Goal: Task Accomplishment & Management: Use online tool/utility

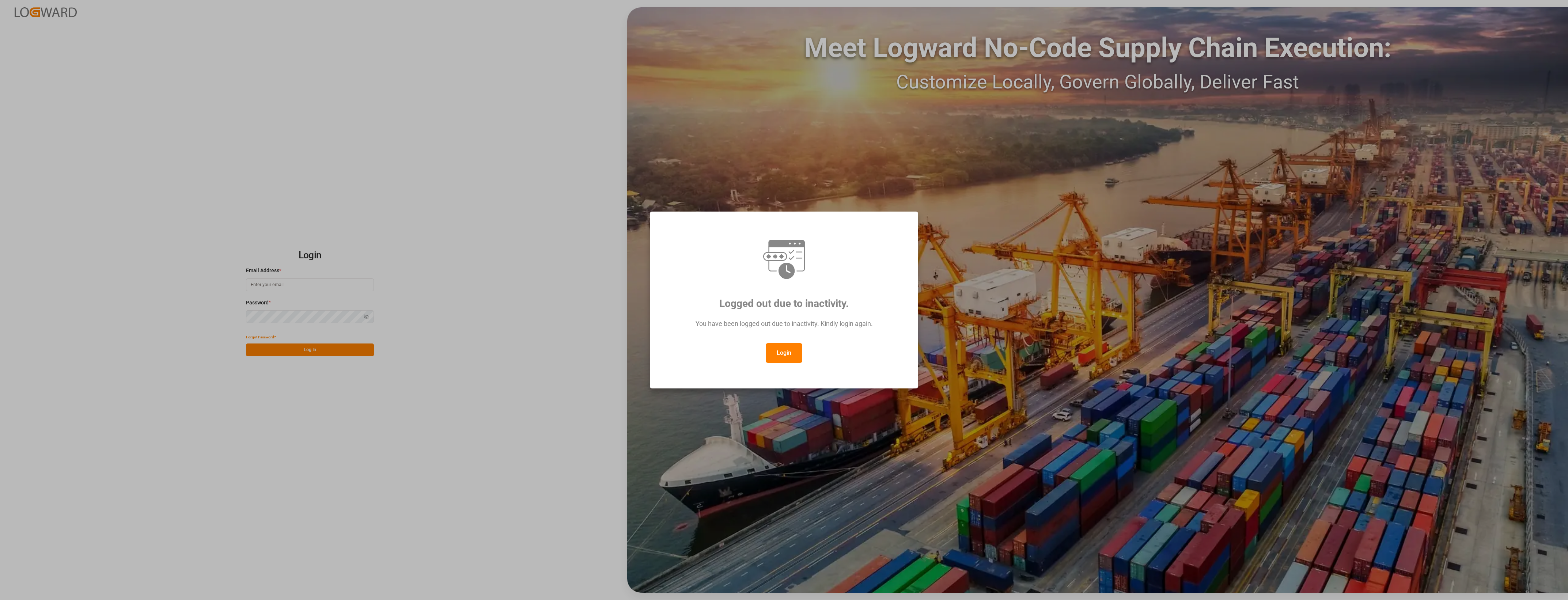
type input "[PERSON_NAME][EMAIL_ADDRESS][PERSON_NAME][DOMAIN_NAME]"
click at [794, 357] on button "Login" at bounding box center [784, 353] width 37 height 19
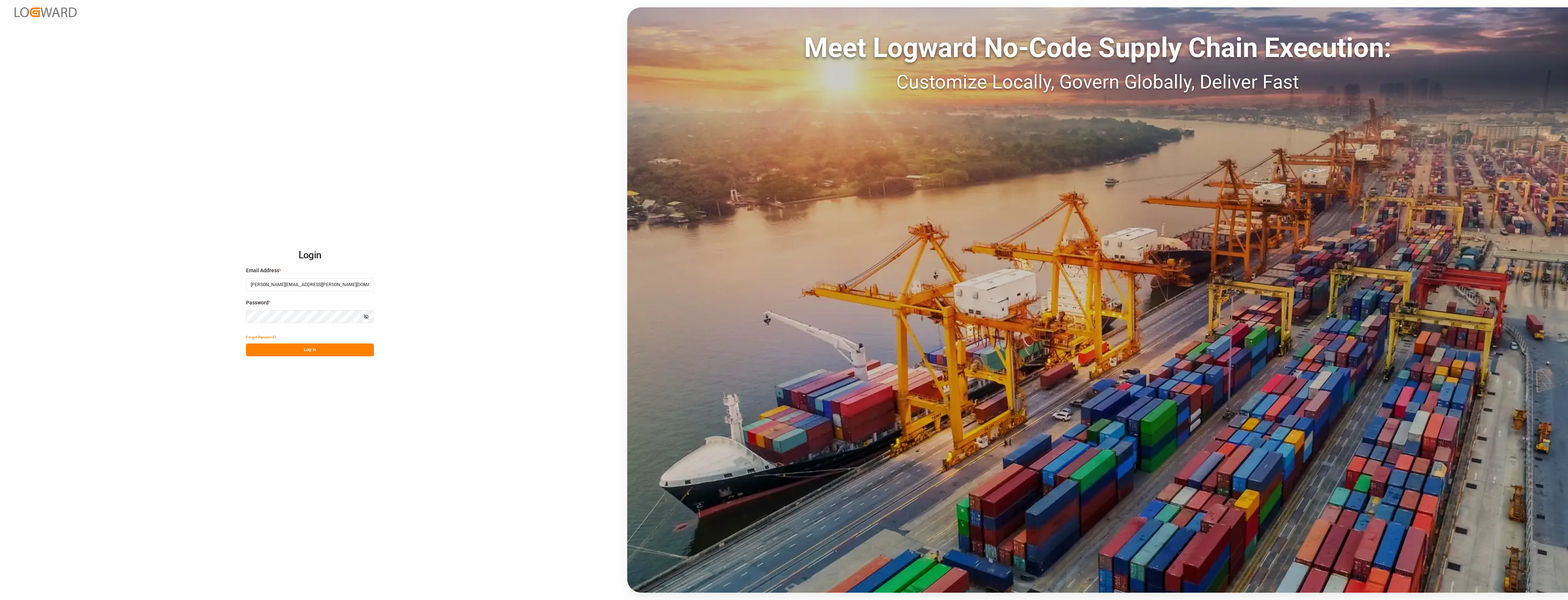
click at [332, 353] on button "Log In" at bounding box center [310, 349] width 128 height 13
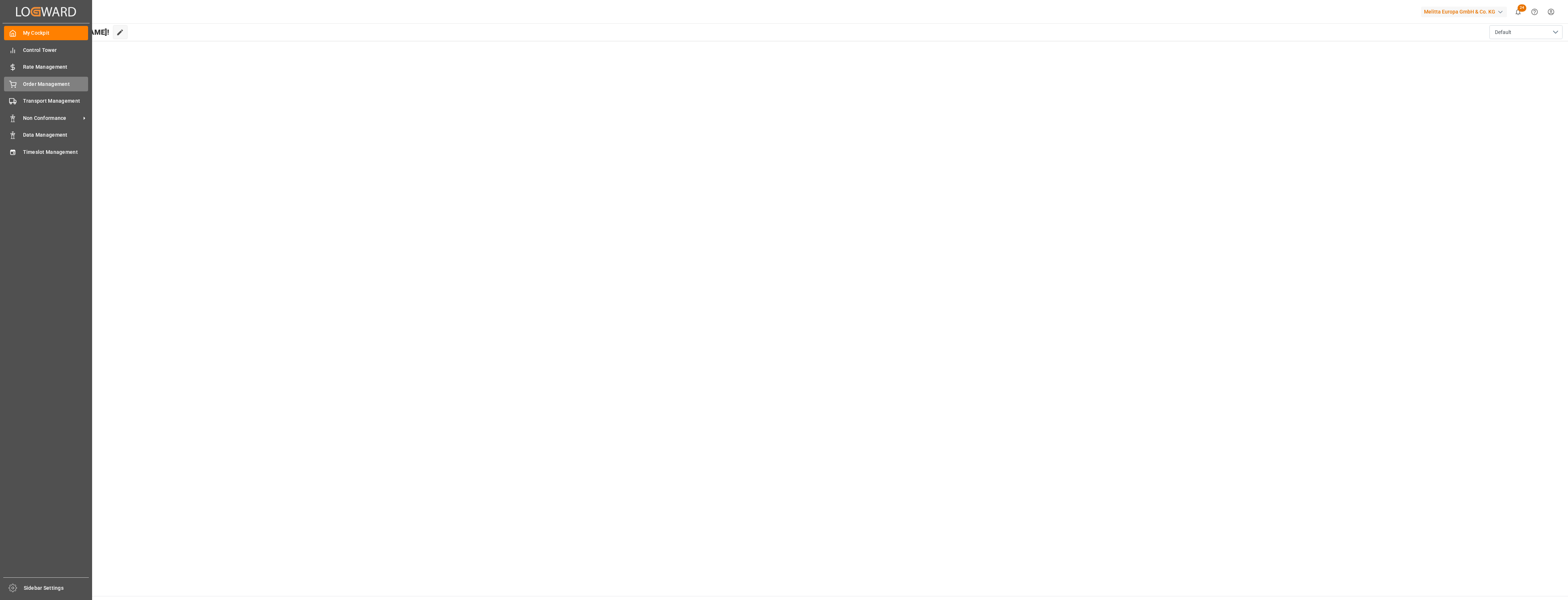
click at [18, 86] on div "Order Management Order Management" at bounding box center [46, 83] width 84 height 14
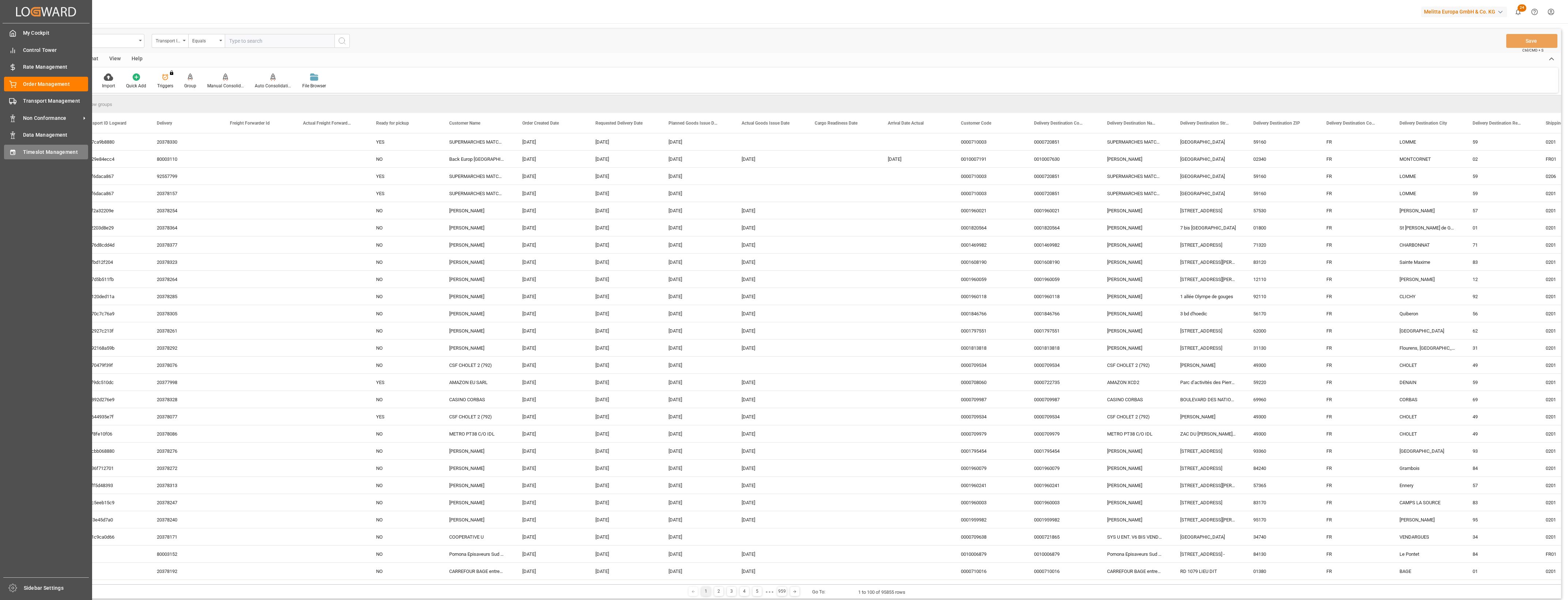
click at [32, 152] on span "Timeslot Management" at bounding box center [55, 152] width 65 height 8
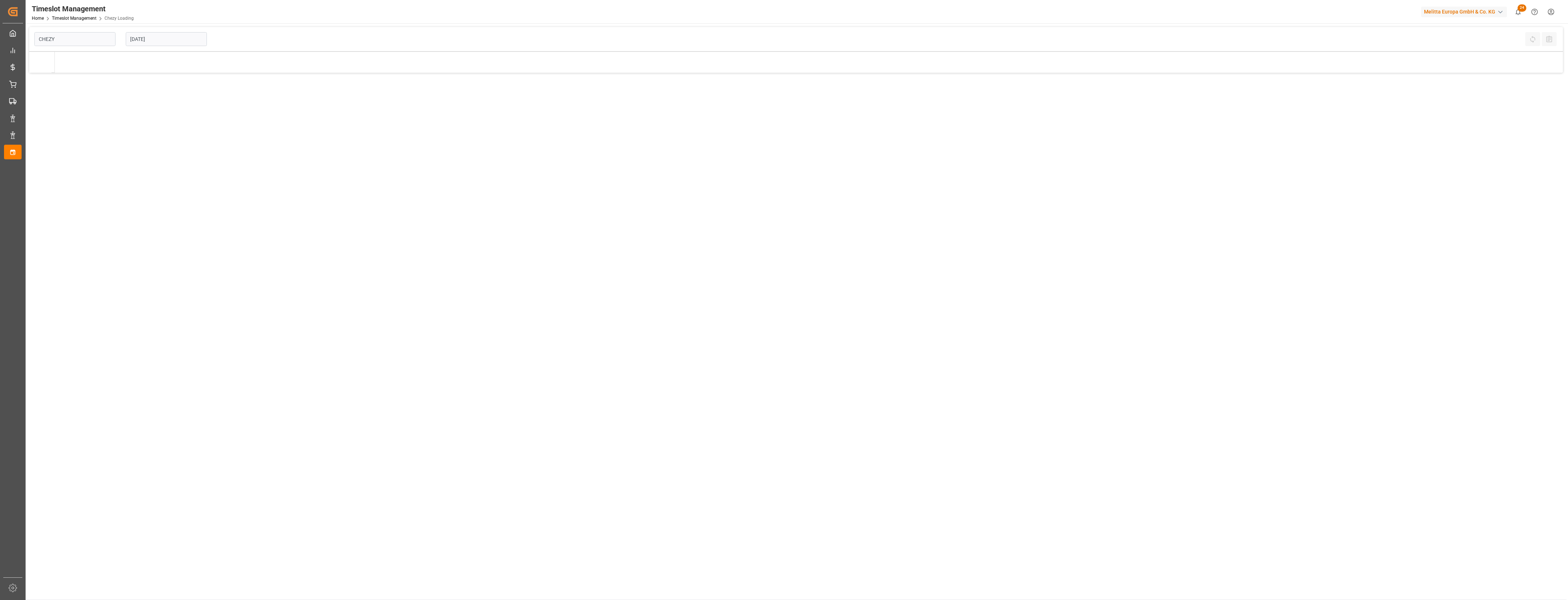
type input "Chezy Loading"
